Goal: Task Accomplishment & Management: Manage account settings

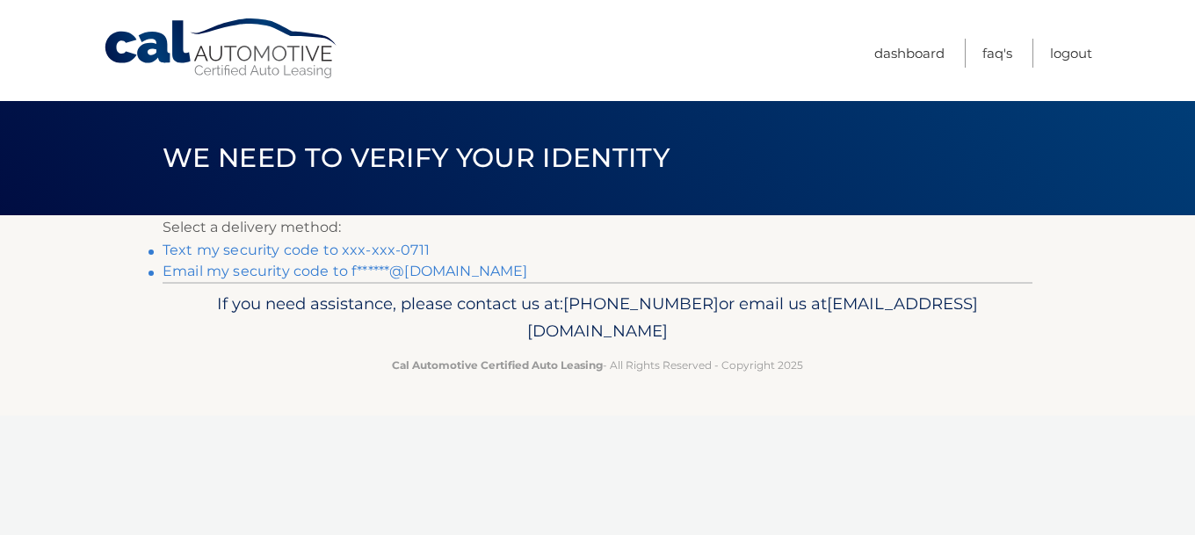
click at [399, 272] on link "Email my security code to f******@yahoo.com" at bounding box center [345, 271] width 365 height 17
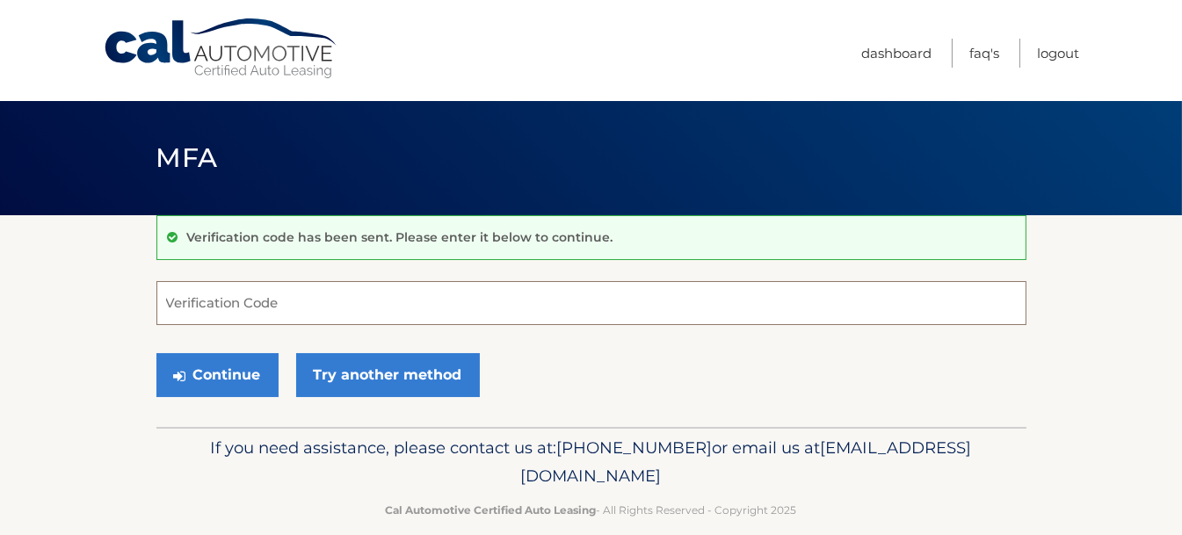
click at [254, 306] on input "Verification Code" at bounding box center [591, 303] width 870 height 44
type input "206272"
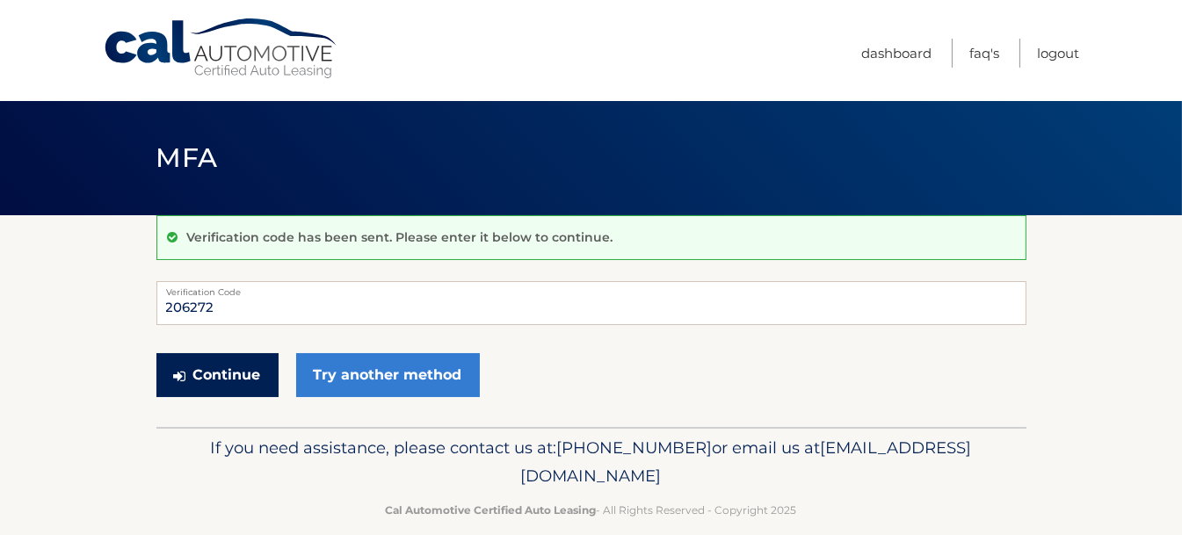
click at [229, 365] on button "Continue" at bounding box center [217, 375] width 122 height 44
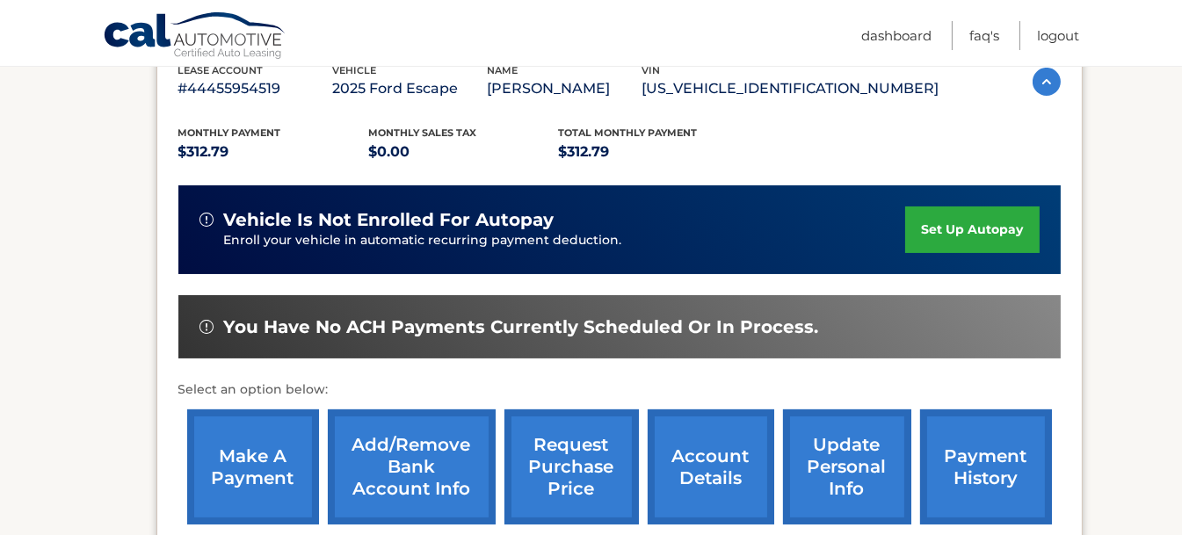
scroll to position [351, 0]
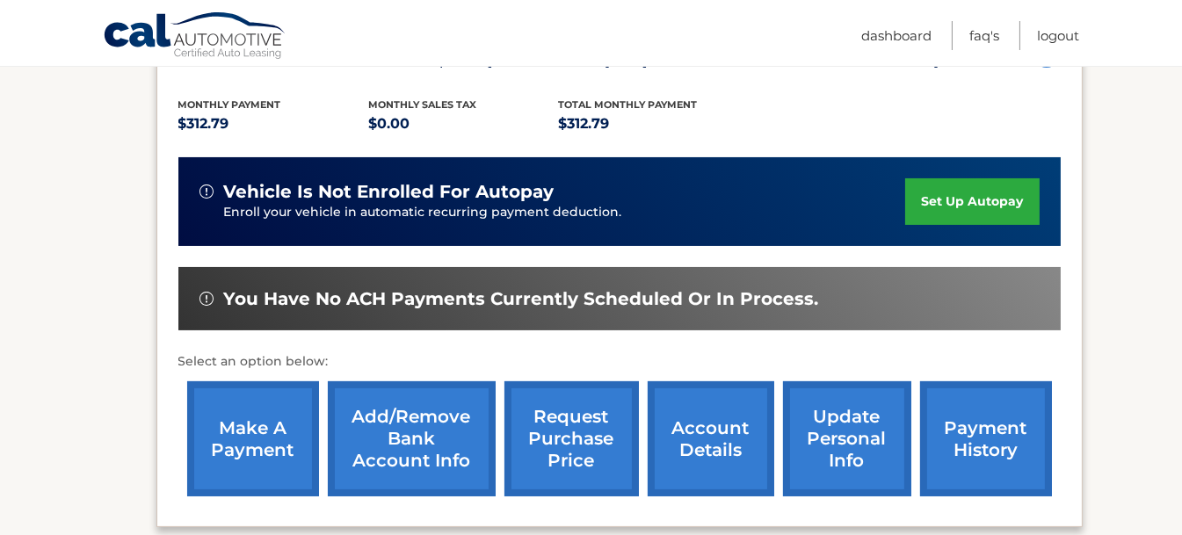
click at [293, 440] on link "make a payment" at bounding box center [253, 438] width 132 height 115
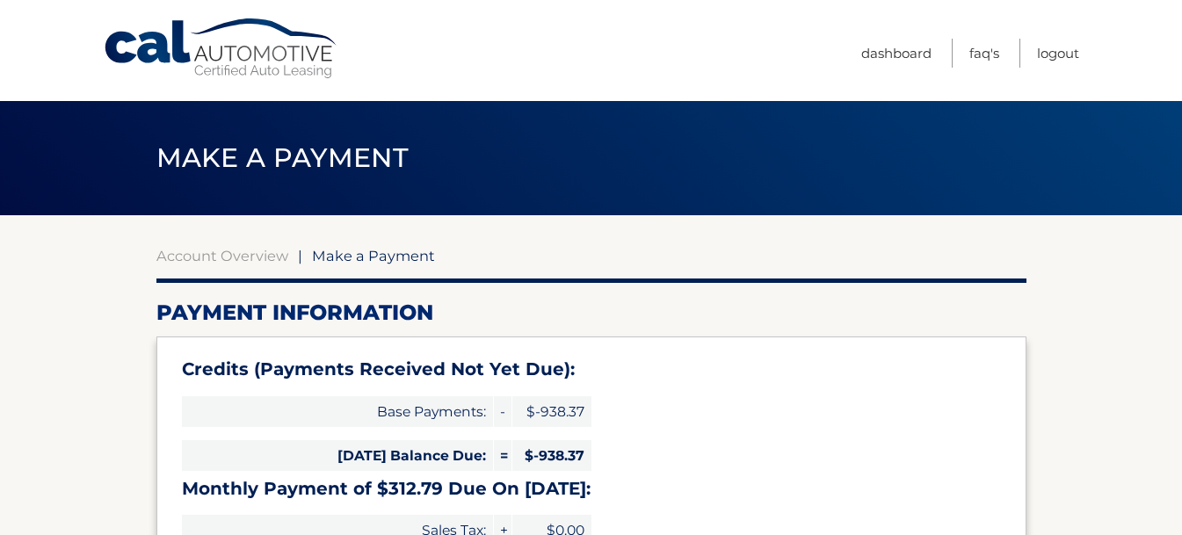
select select "NTQwNGI4YWQtZGFiOS00Nzg3LWIyYTQtNjIxYjZlNWIwZGRj"
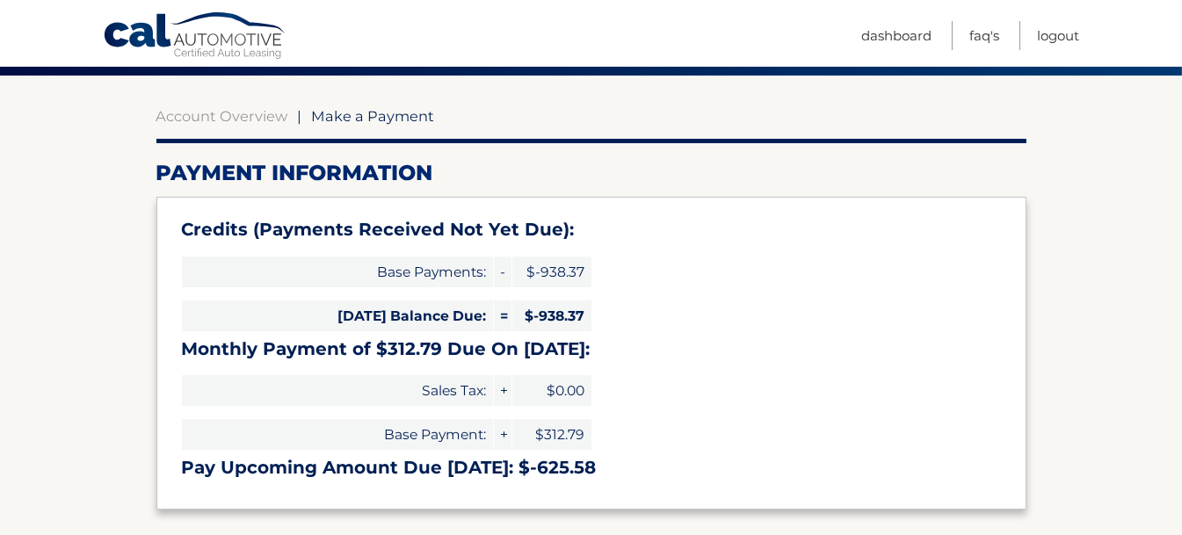
scroll to position [176, 0]
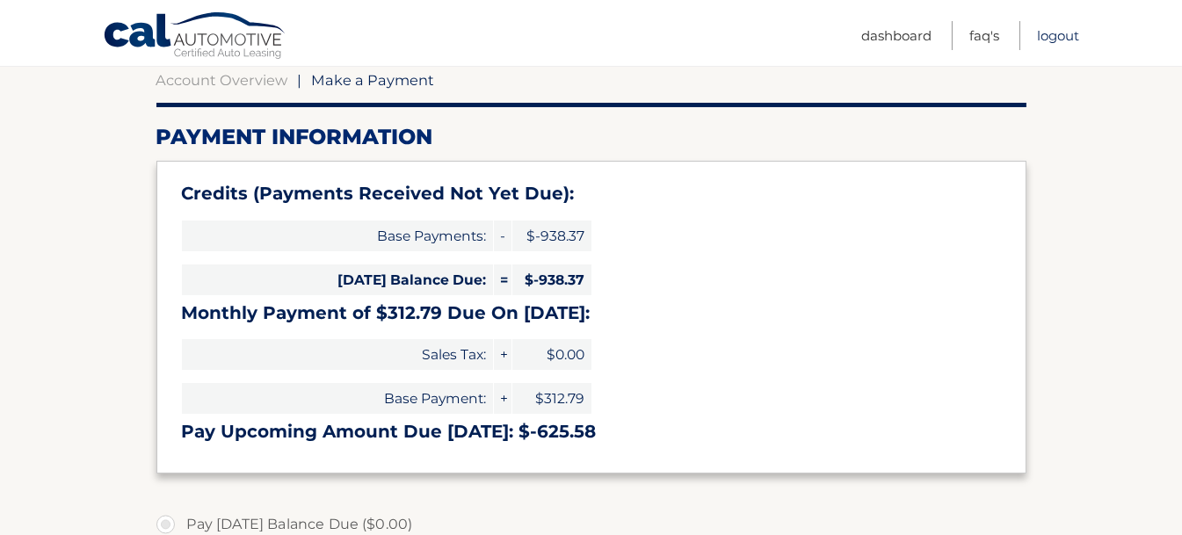
click at [1065, 32] on link "Logout" at bounding box center [1058, 35] width 42 height 29
